Goal: Information Seeking & Learning: Learn about a topic

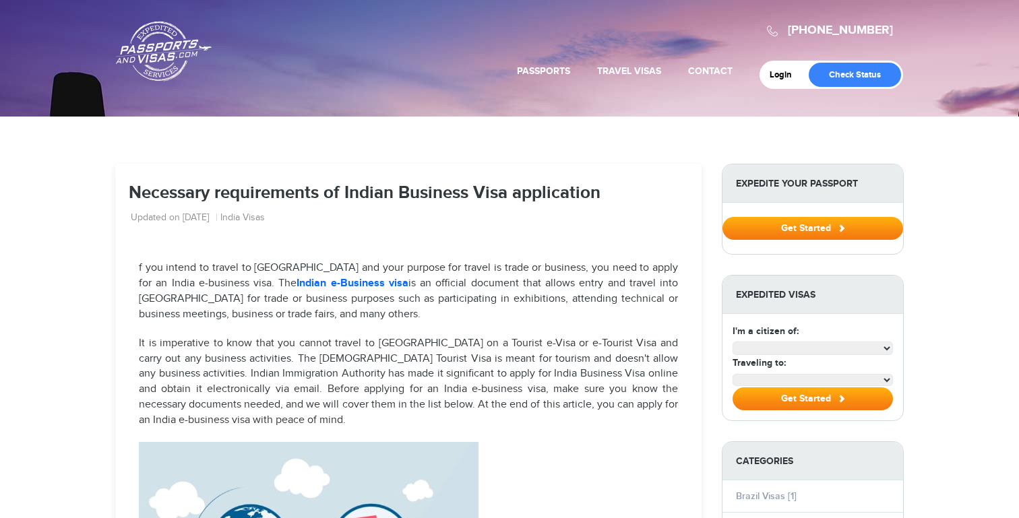
select select "**********"
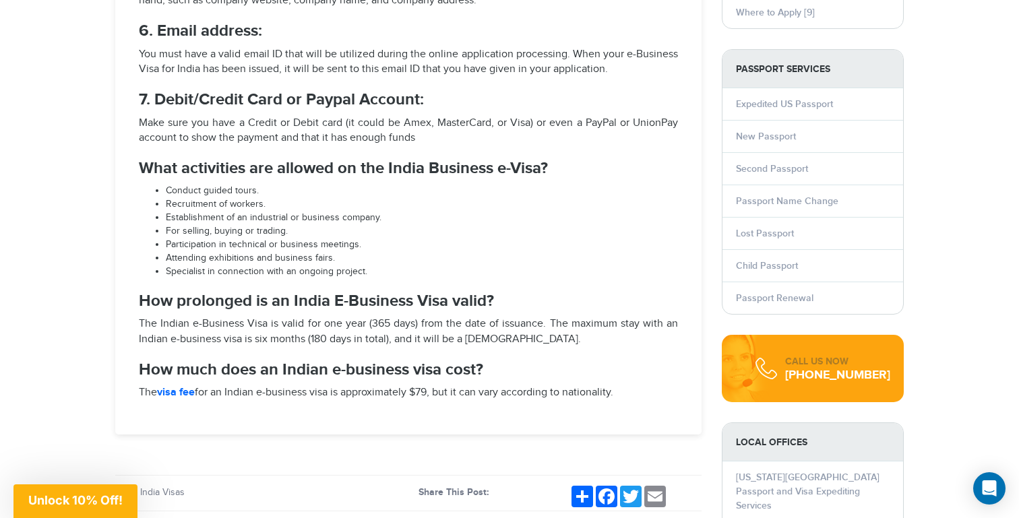
scroll to position [1279, 0]
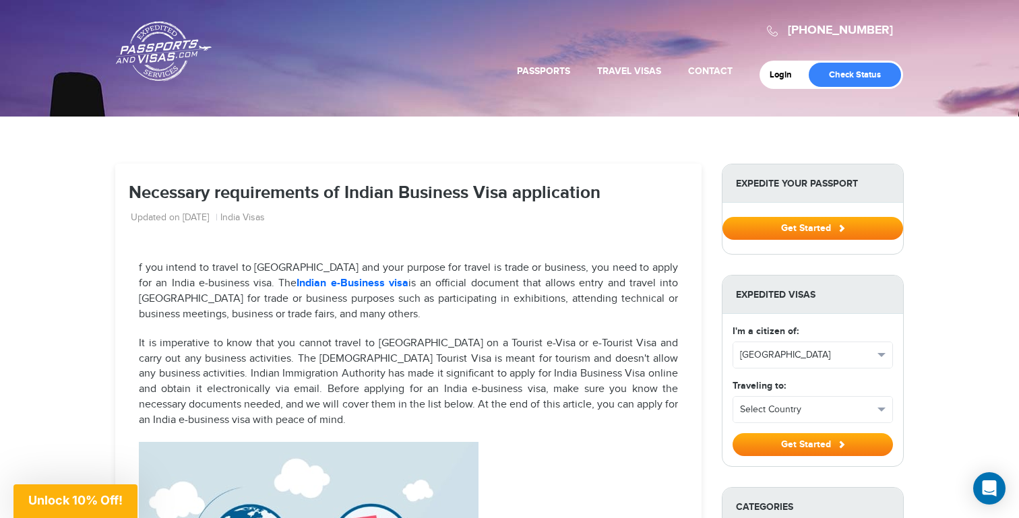
click at [311, 280] on strong "Indian e-Business visa" at bounding box center [353, 283] width 112 height 13
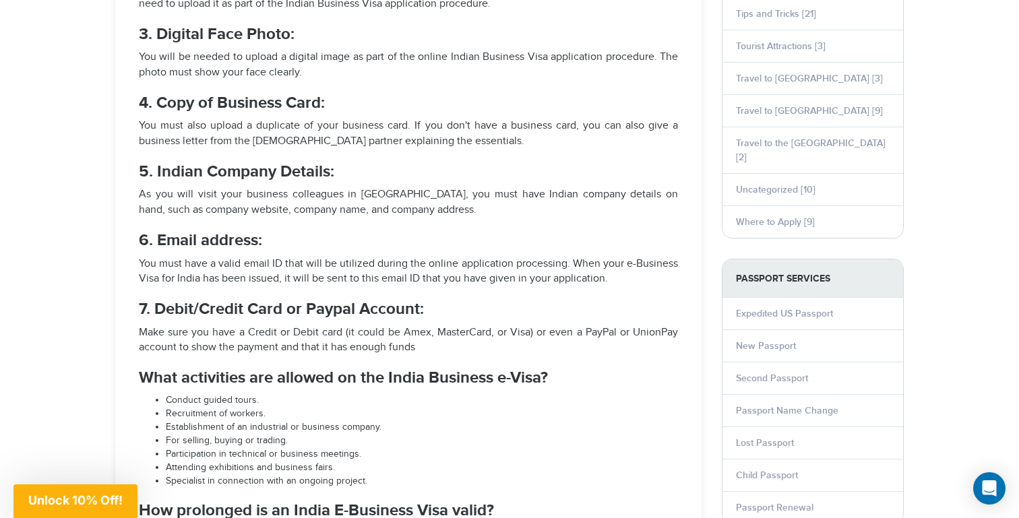
scroll to position [885, 0]
